Goal: Task Accomplishment & Management: Complete application form

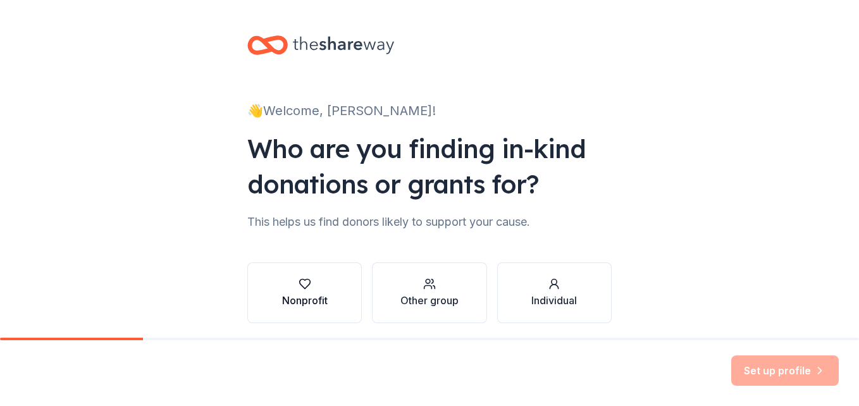
click at [299, 283] on icon "button" at bounding box center [305, 284] width 13 height 13
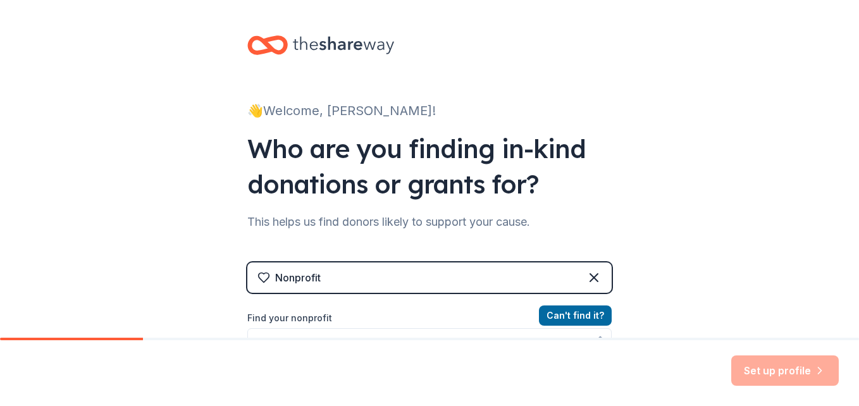
click at [296, 283] on div "Nonprofit" at bounding box center [298, 277] width 46 height 15
click at [420, 273] on div "Nonprofit" at bounding box center [429, 277] width 364 height 30
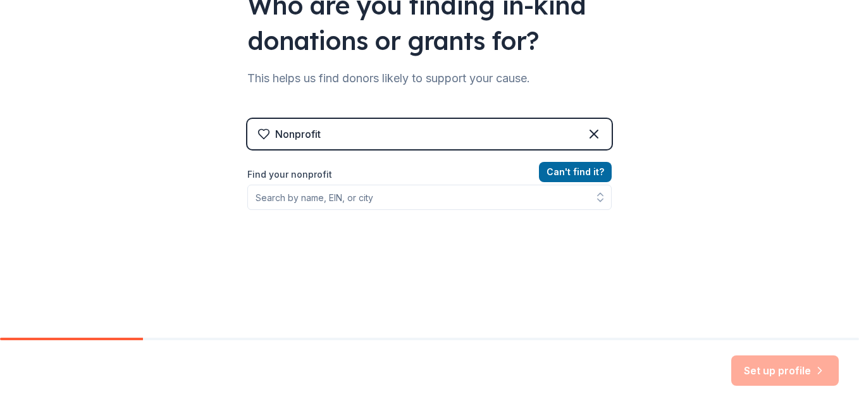
scroll to position [194, 0]
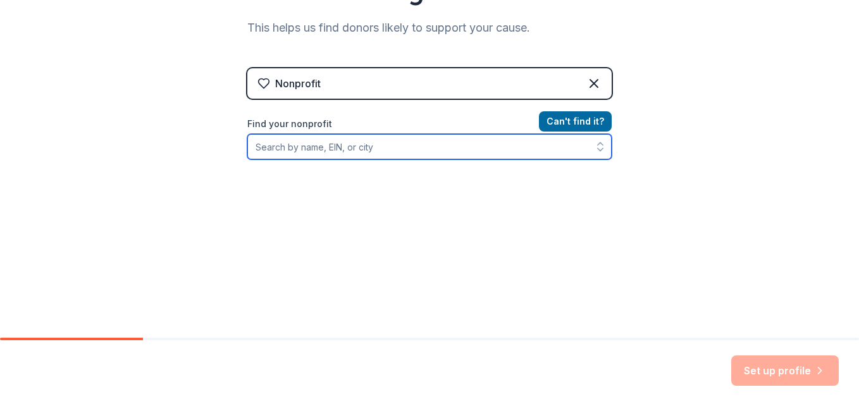
click at [346, 145] on input "Find your nonprofit" at bounding box center [429, 146] width 364 height 25
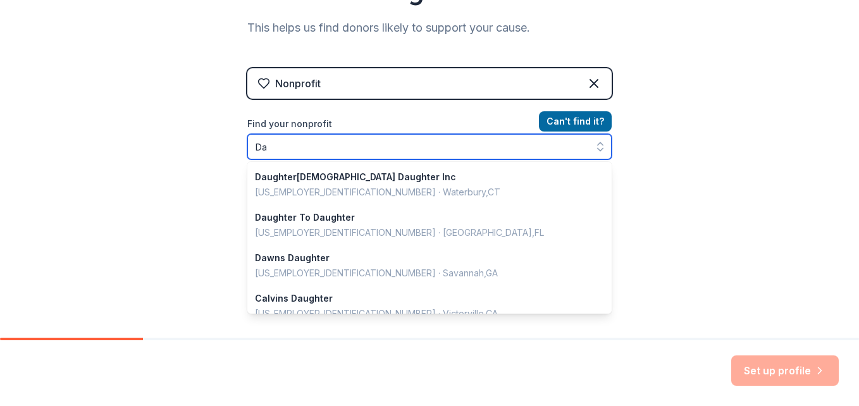
type input "D"
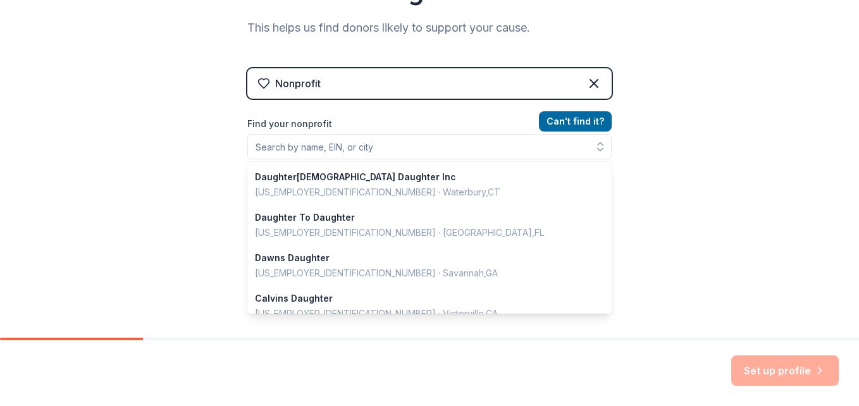
scroll to position [183, 0]
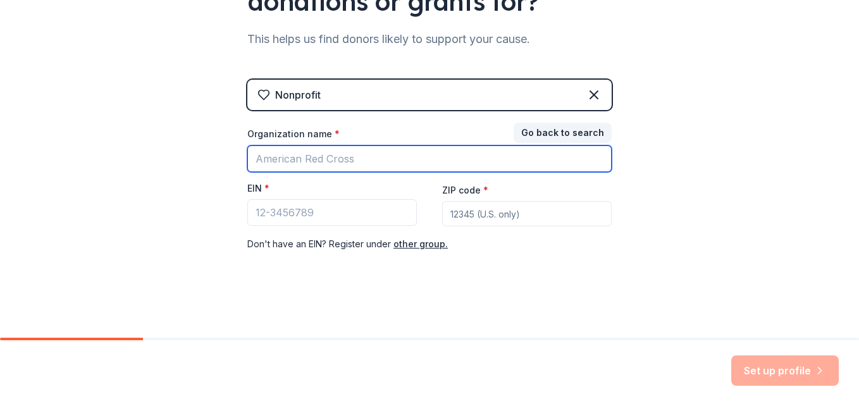
click at [309, 156] on input "Organization name *" at bounding box center [429, 158] width 364 height 27
type input "The Daughters of the Nile"
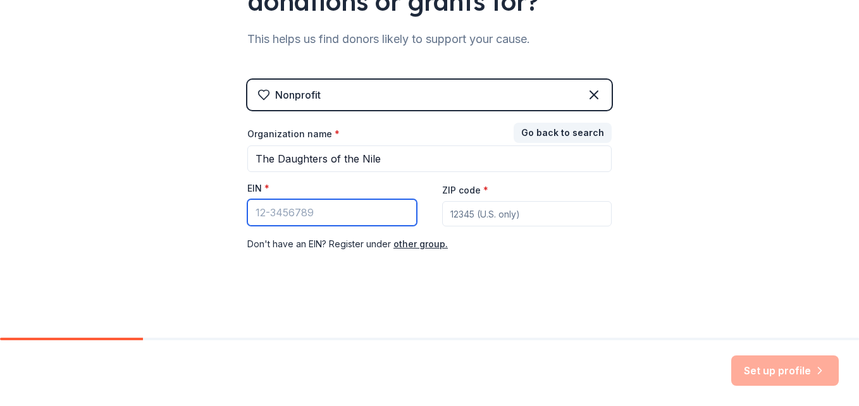
click at [321, 217] on input "EIN *" at bounding box center [331, 212] width 169 height 27
type input "[US_EMPLOYER_IDENTIFICATION_NUMBER]"
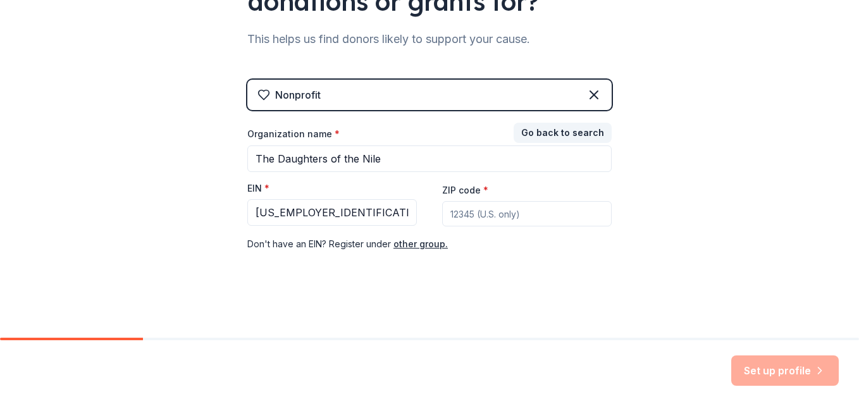
click at [464, 219] on input "ZIP code *" at bounding box center [526, 213] width 169 height 25
type input "97070"
click at [766, 369] on button "Set up profile" at bounding box center [785, 370] width 108 height 30
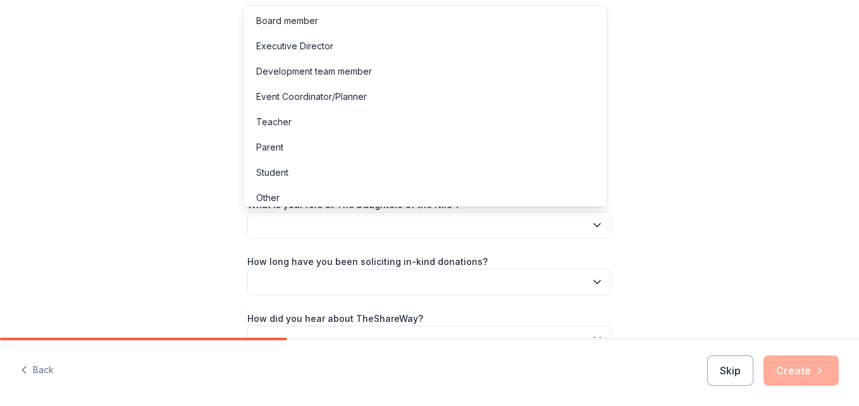
click at [591, 225] on icon "button" at bounding box center [597, 225] width 13 height 13
click at [299, 94] on div "Event Coordinator/Planner" at bounding box center [311, 96] width 111 height 15
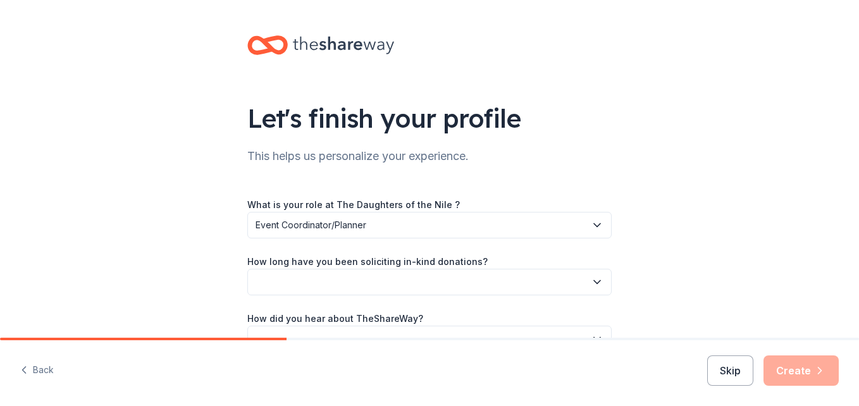
click at [592, 280] on icon "button" at bounding box center [597, 282] width 13 height 13
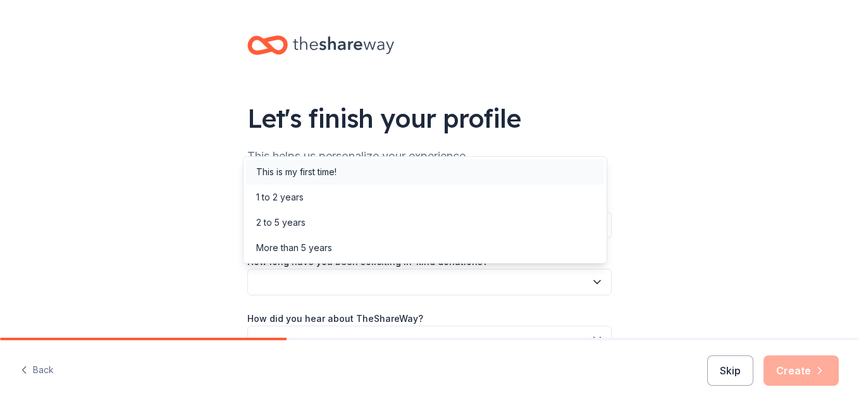
click at [298, 174] on div "This is my first time!" at bounding box center [296, 171] width 80 height 15
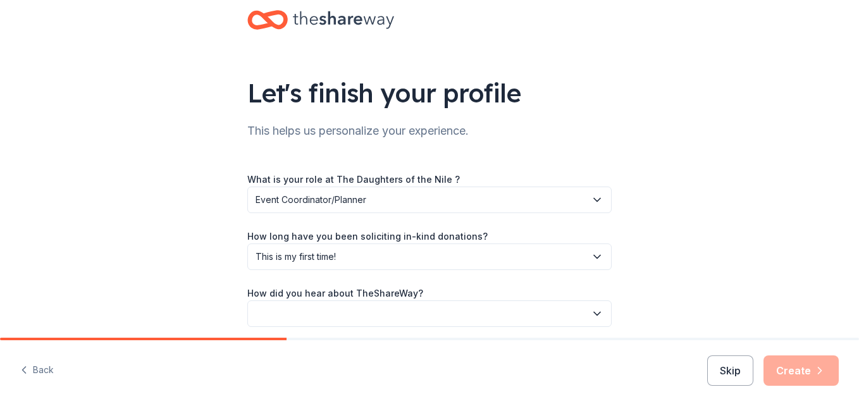
scroll to position [75, 0]
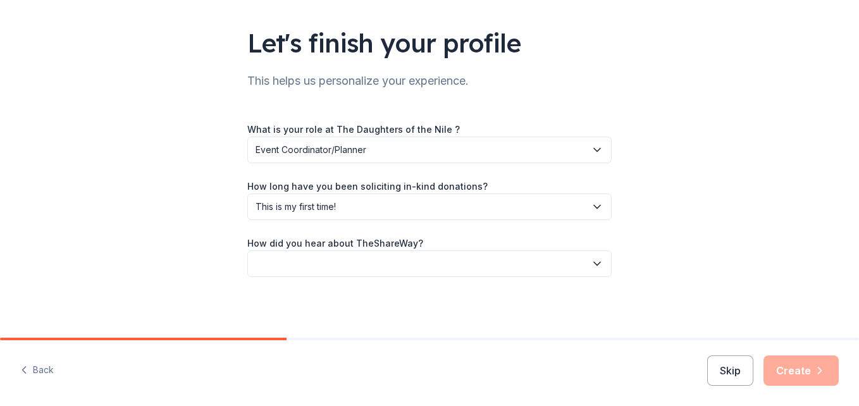
click at [594, 265] on icon "button" at bounding box center [597, 263] width 6 height 3
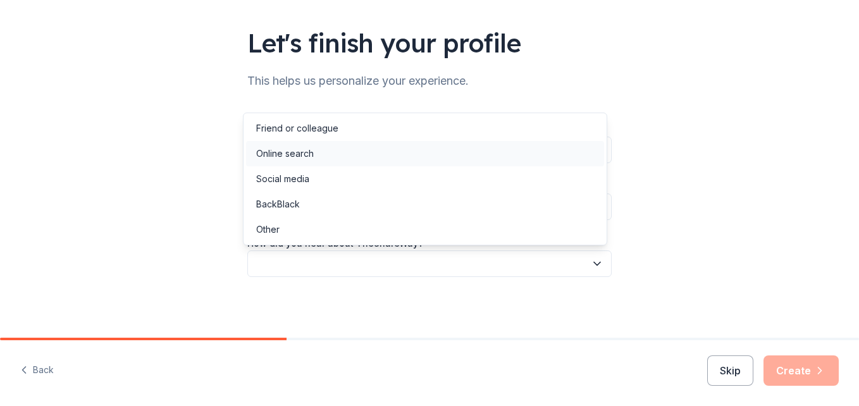
click at [292, 151] on div "Online search" at bounding box center [285, 153] width 58 height 15
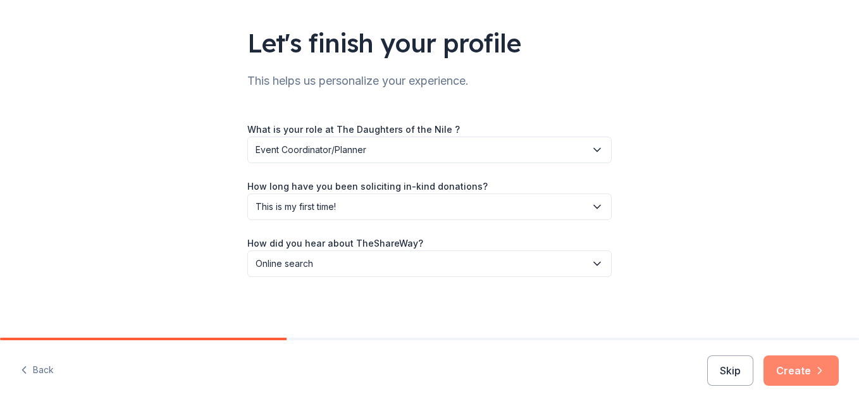
click at [779, 374] on button "Create" at bounding box center [800, 370] width 75 height 30
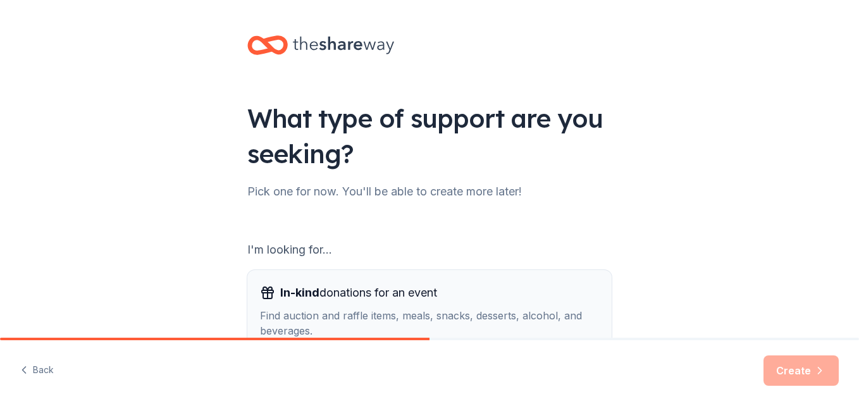
click at [465, 302] on div "In-kind donations for an event" at bounding box center [429, 293] width 339 height 20
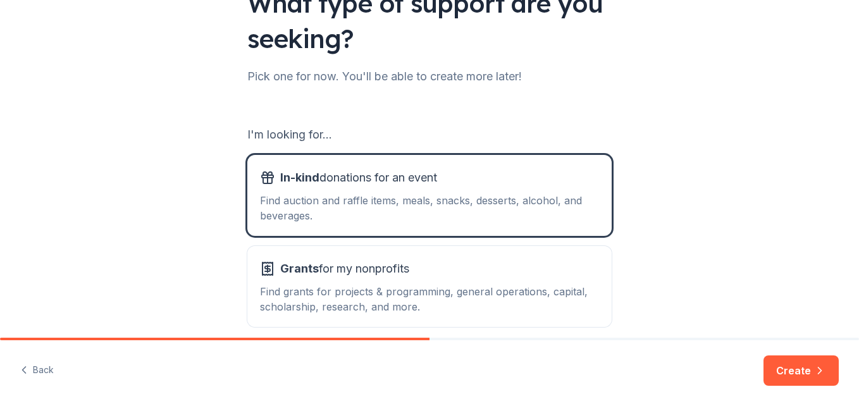
scroll to position [166, 0]
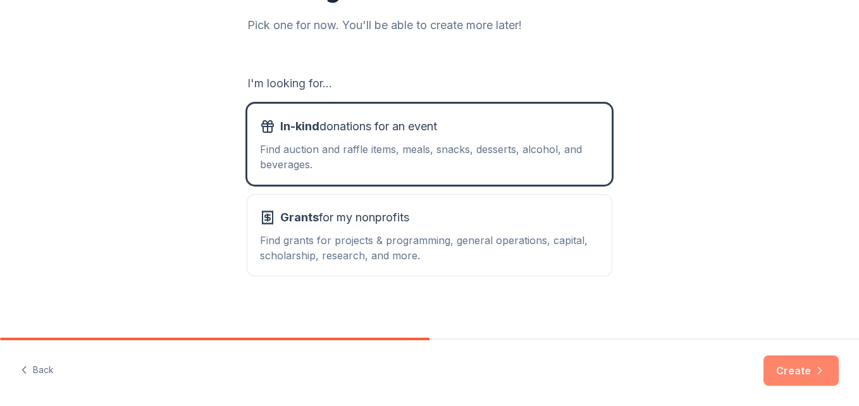
click at [793, 367] on button "Create" at bounding box center [800, 370] width 75 height 30
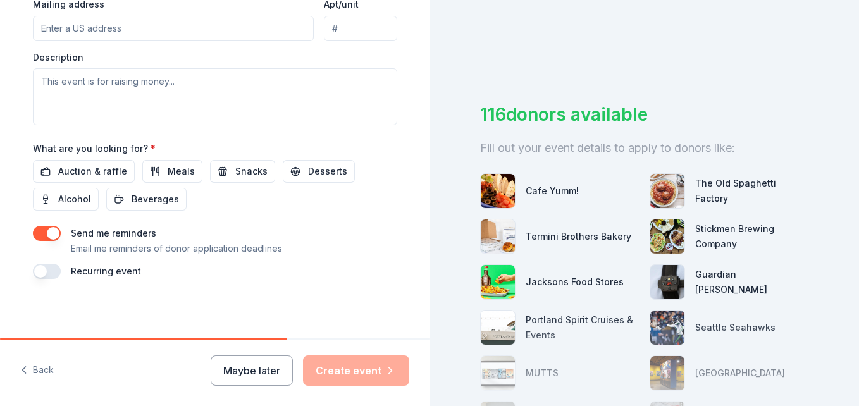
scroll to position [504, 0]
